Goal: Register for event/course

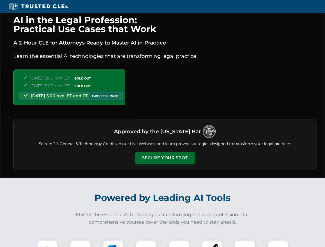
click at [165, 158] on button "Secure Your Spot" at bounding box center [165, 158] width 60 height 12
click at [47, 244] on img at bounding box center [47, 250] width 15 height 15
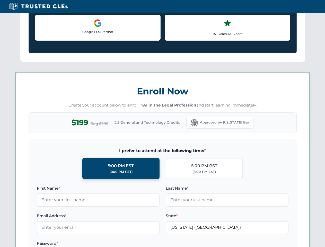
click at [113, 244] on label "Password *" at bounding box center [98, 244] width 123 height 6
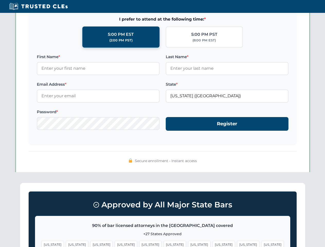
click at [237, 244] on span "[US_STATE]" at bounding box center [248, 244] width 22 height 7
